Goal: Find specific page/section: Find specific page/section

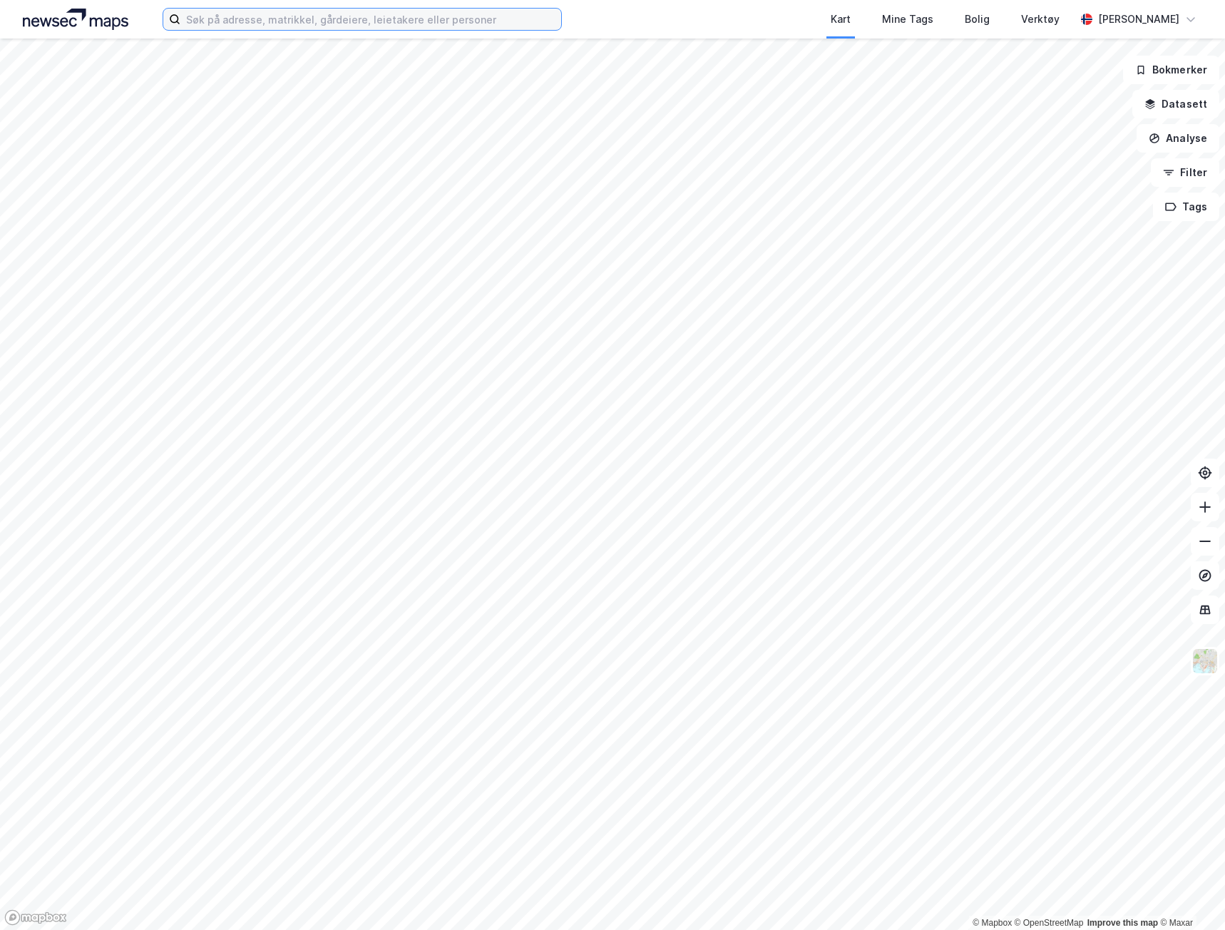
click at [458, 20] on input at bounding box center [370, 19] width 381 height 21
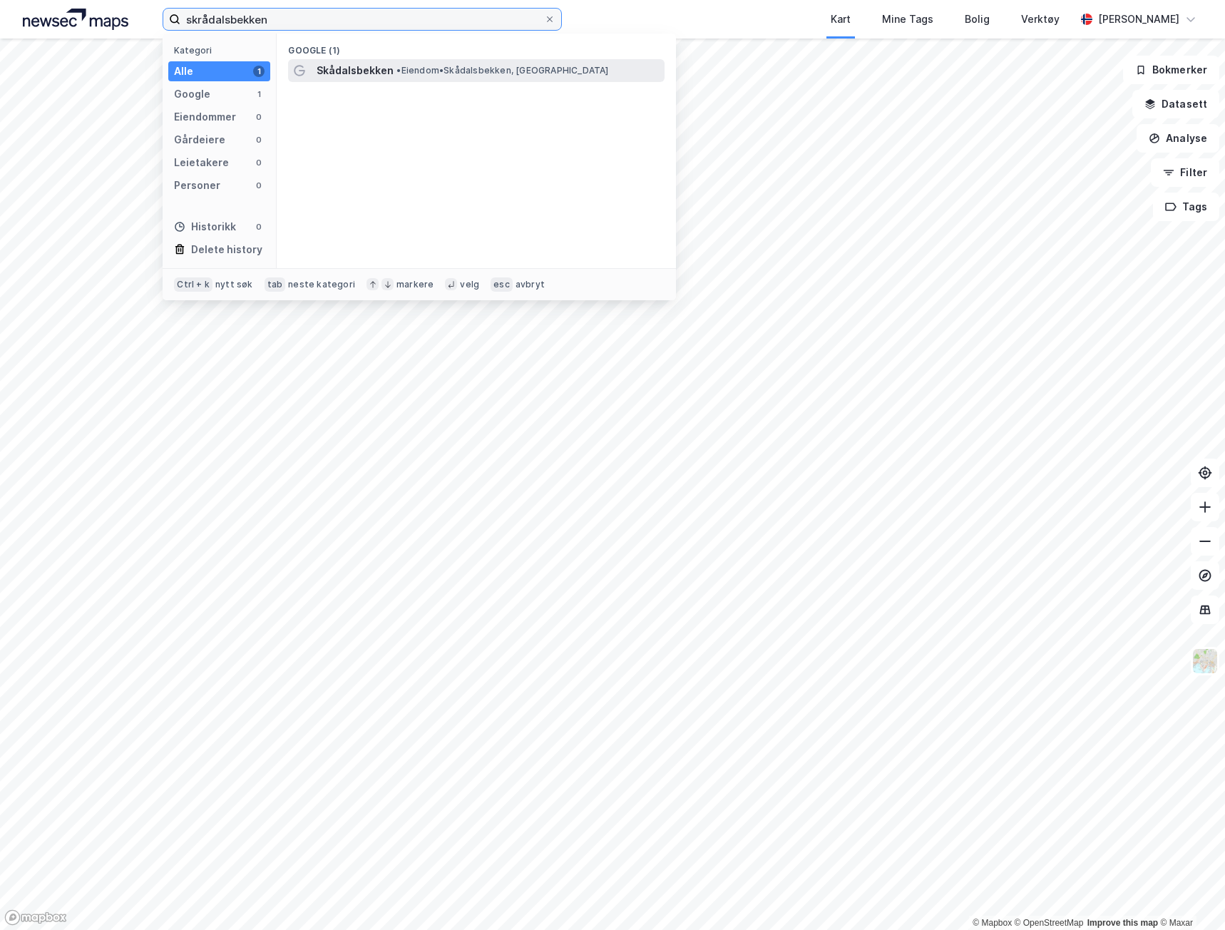
type input "skrådalsbekken"
click at [469, 72] on span "• Eiendom • [GEOGRAPHIC_DATA], [GEOGRAPHIC_DATA]" at bounding box center [503, 70] width 212 height 11
